Goal: Information Seeking & Learning: Learn about a topic

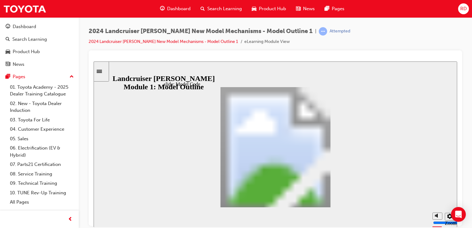
drag, startPoint x: 301, startPoint y: 165, endPoint x: 305, endPoint y: 165, distance: 4.1
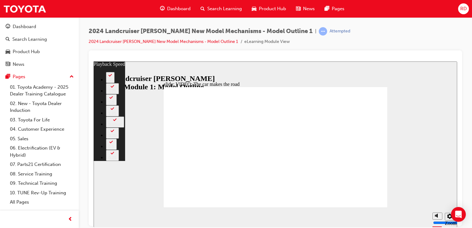
type input "2"
